Goal: Information Seeking & Learning: Understand process/instructions

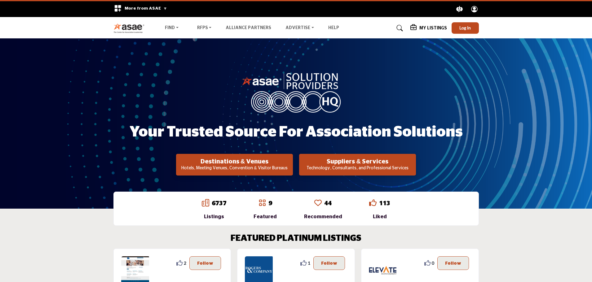
click at [402, 27] on icon at bounding box center [399, 28] width 6 height 6
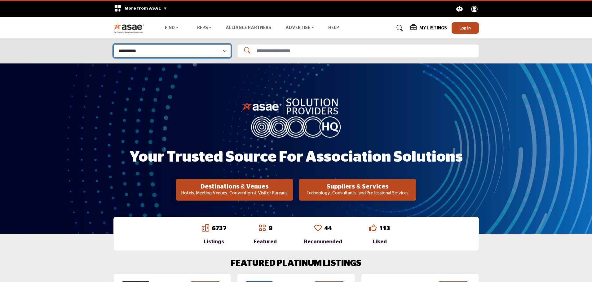
click at [190, 54] on select "**********" at bounding box center [171, 50] width 117 height 13
select select "**********"
click at [113, 44] on select "**********" at bounding box center [171, 50] width 117 height 13
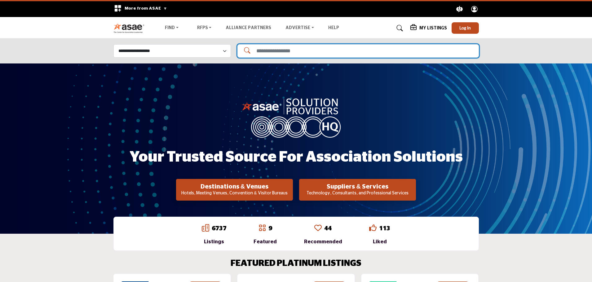
click at [266, 48] on input "Search Solutions" at bounding box center [357, 50] width 241 height 13
type input "**********"
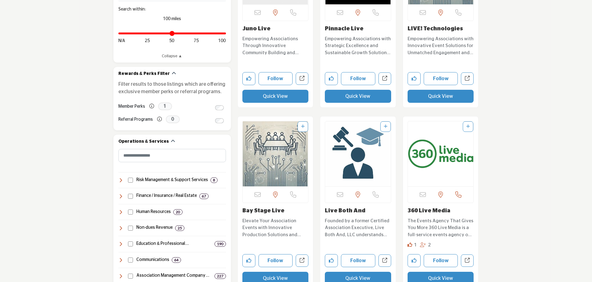
scroll to position [279, 0]
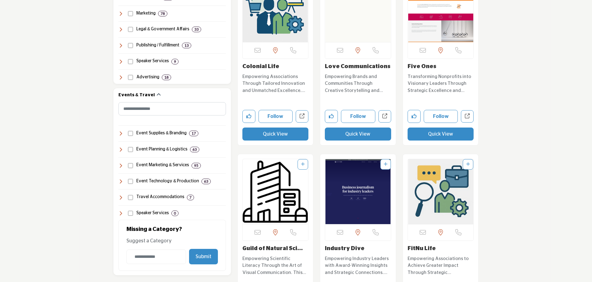
scroll to position [620, 0]
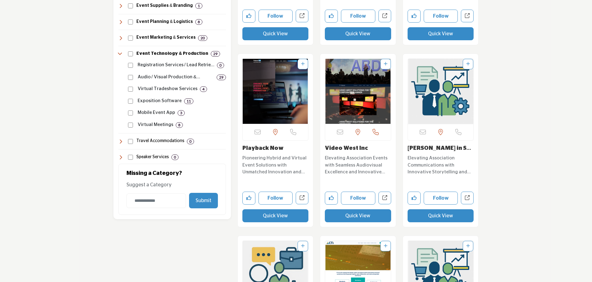
scroll to position [712, 0]
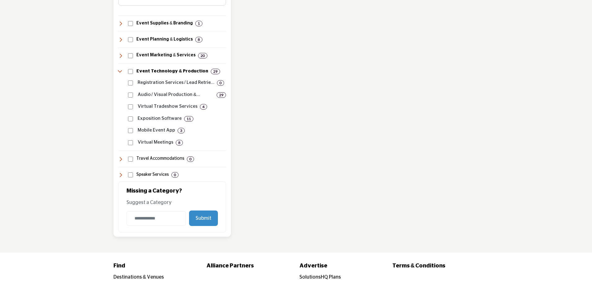
click at [121, 70] on icon at bounding box center [120, 71] width 5 height 5
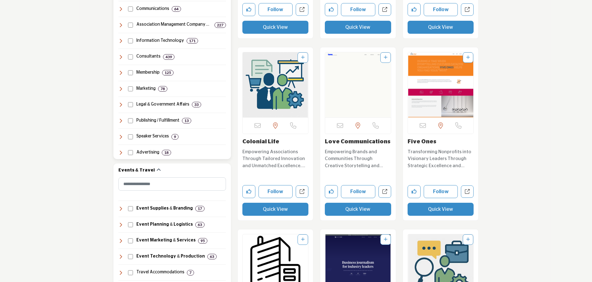
scroll to position [527, 0]
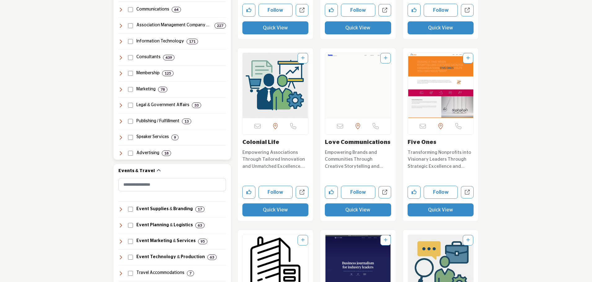
click at [144, 90] on h4 "Marketing" at bounding box center [145, 89] width 19 height 6
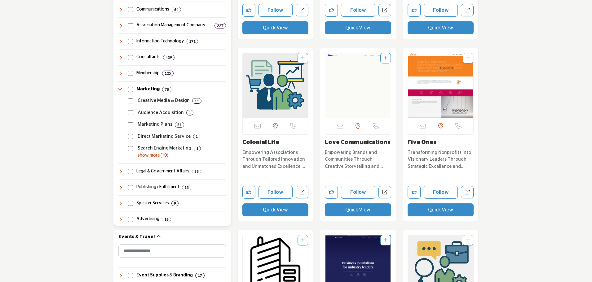
click at [154, 155] on p "show more (10)" at bounding box center [182, 155] width 88 height 7
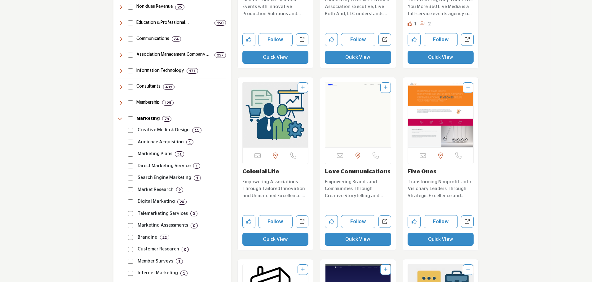
scroll to position [496, 0]
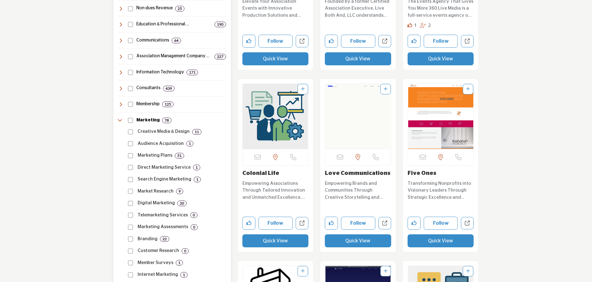
click at [121, 120] on icon at bounding box center [120, 120] width 5 height 5
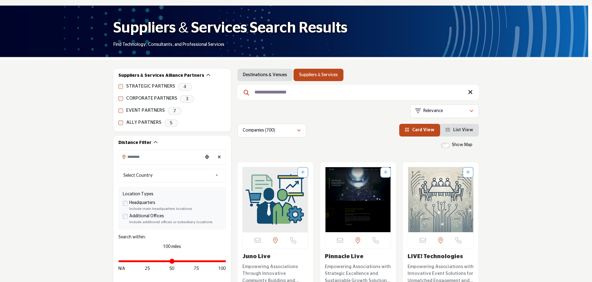
scroll to position [0, 0]
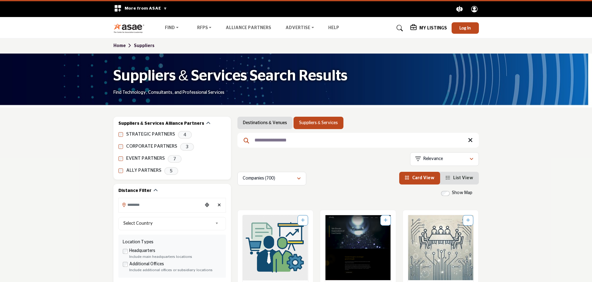
click at [431, 29] on h5 "My Listings" at bounding box center [433, 28] width 28 height 6
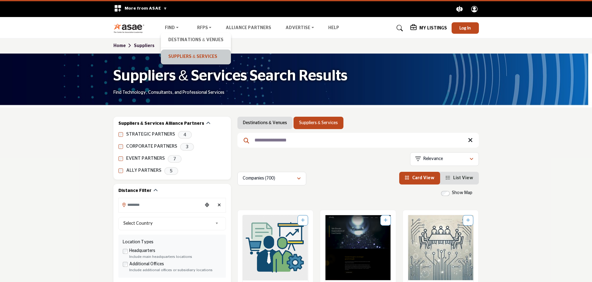
click at [171, 54] on link "Suppliers & Services" at bounding box center [195, 57] width 63 height 9
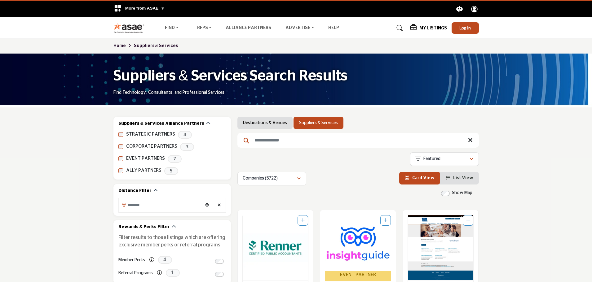
click at [295, 143] on input "Search Keyword" at bounding box center [357, 140] width 241 height 15
type input "**********"
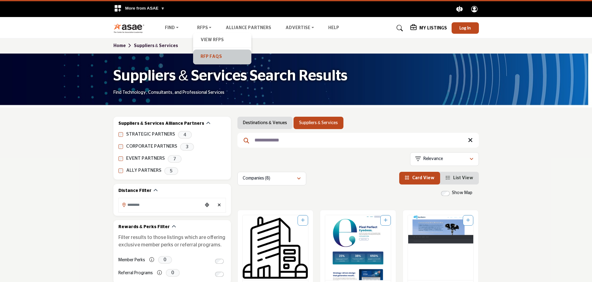
click at [215, 56] on link "RFP FAQs" at bounding box center [222, 57] width 52 height 9
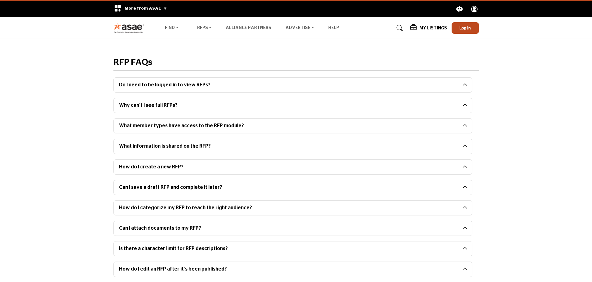
click at [199, 85] on button "Do I need to be logged in to view RFPs?" at bounding box center [288, 85] width 348 height 15
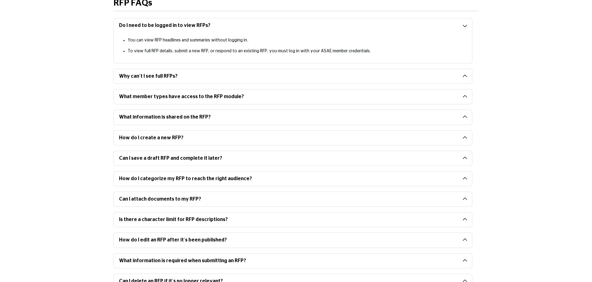
scroll to position [62, 0]
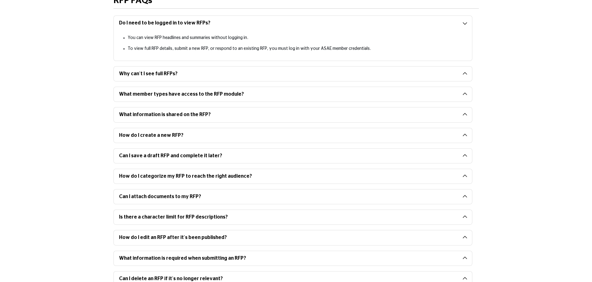
click at [209, 117] on button "What information is shared on the RFP?" at bounding box center [288, 114] width 348 height 15
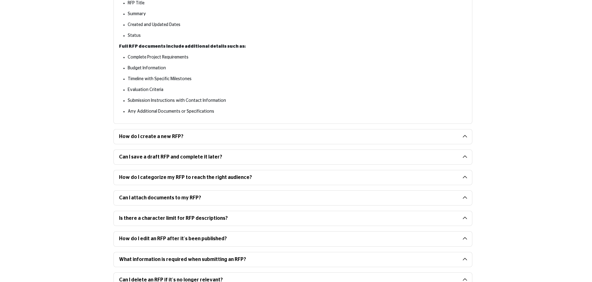
scroll to position [217, 0]
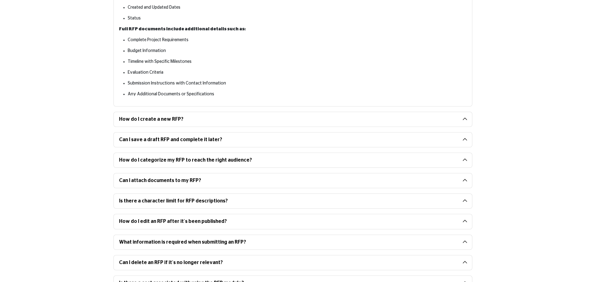
click at [184, 123] on button "How do I create a new RFP?" at bounding box center [288, 119] width 348 height 15
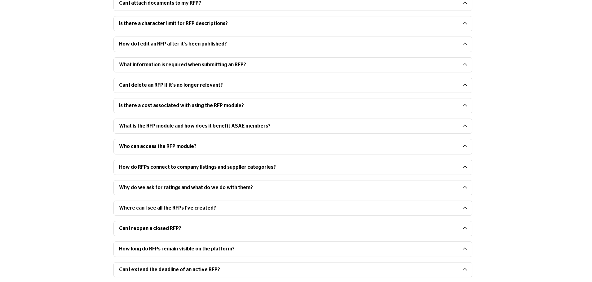
scroll to position [496, 0]
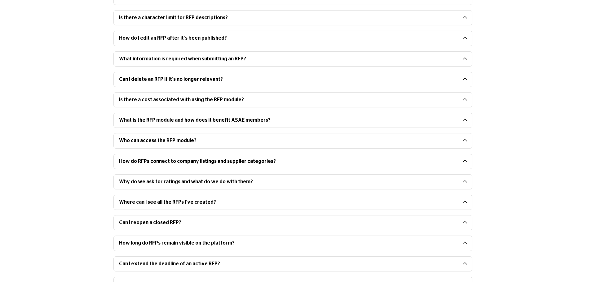
click at [126, 102] on button "Is there a cost associated with using the RFP module?" at bounding box center [288, 100] width 348 height 15
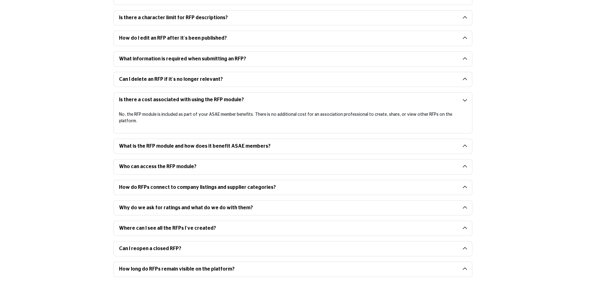
click at [142, 139] on button "What is the RFP module and how does it benefit ASAE members?" at bounding box center [288, 146] width 348 height 15
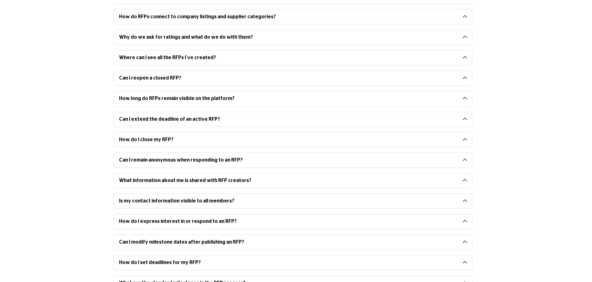
scroll to position [743, 0]
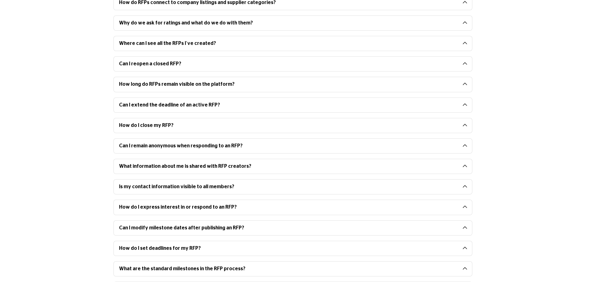
click at [129, 80] on button "How long do RFPs remain visible on the platform?" at bounding box center [288, 84] width 348 height 15
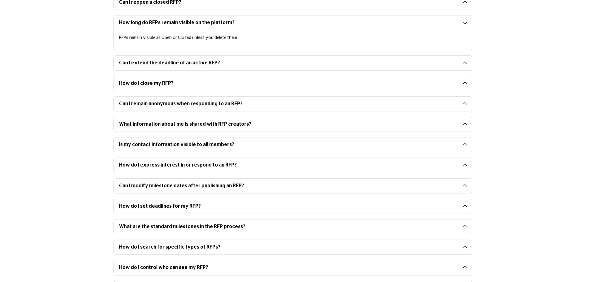
scroll to position [805, 0]
click at [123, 138] on button "Is my contact information visible to all members?" at bounding box center [288, 144] width 348 height 15
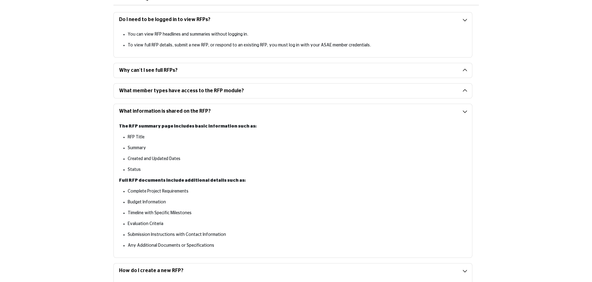
scroll to position [0, 0]
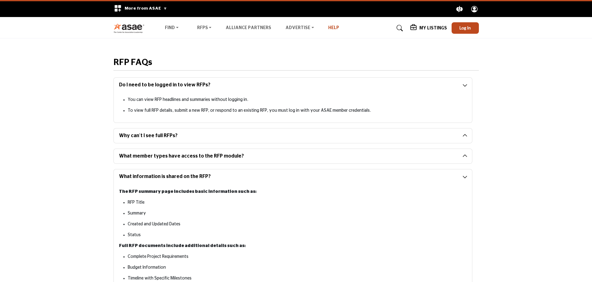
click at [328, 28] on link "Help" at bounding box center [333, 28] width 11 height 4
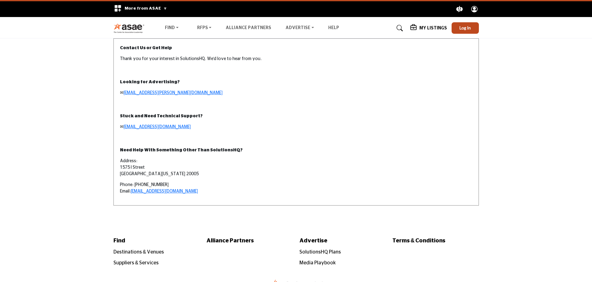
drag, startPoint x: 536, startPoint y: 93, endPoint x: 532, endPoint y: 95, distance: 4.7
click at [533, 95] on section "Contact Us or Get Help Thank you for your interest in SolutionsHQ. We'd love to…" at bounding box center [296, 130] width 592 height 185
